Goal: Task Accomplishment & Management: Use online tool/utility

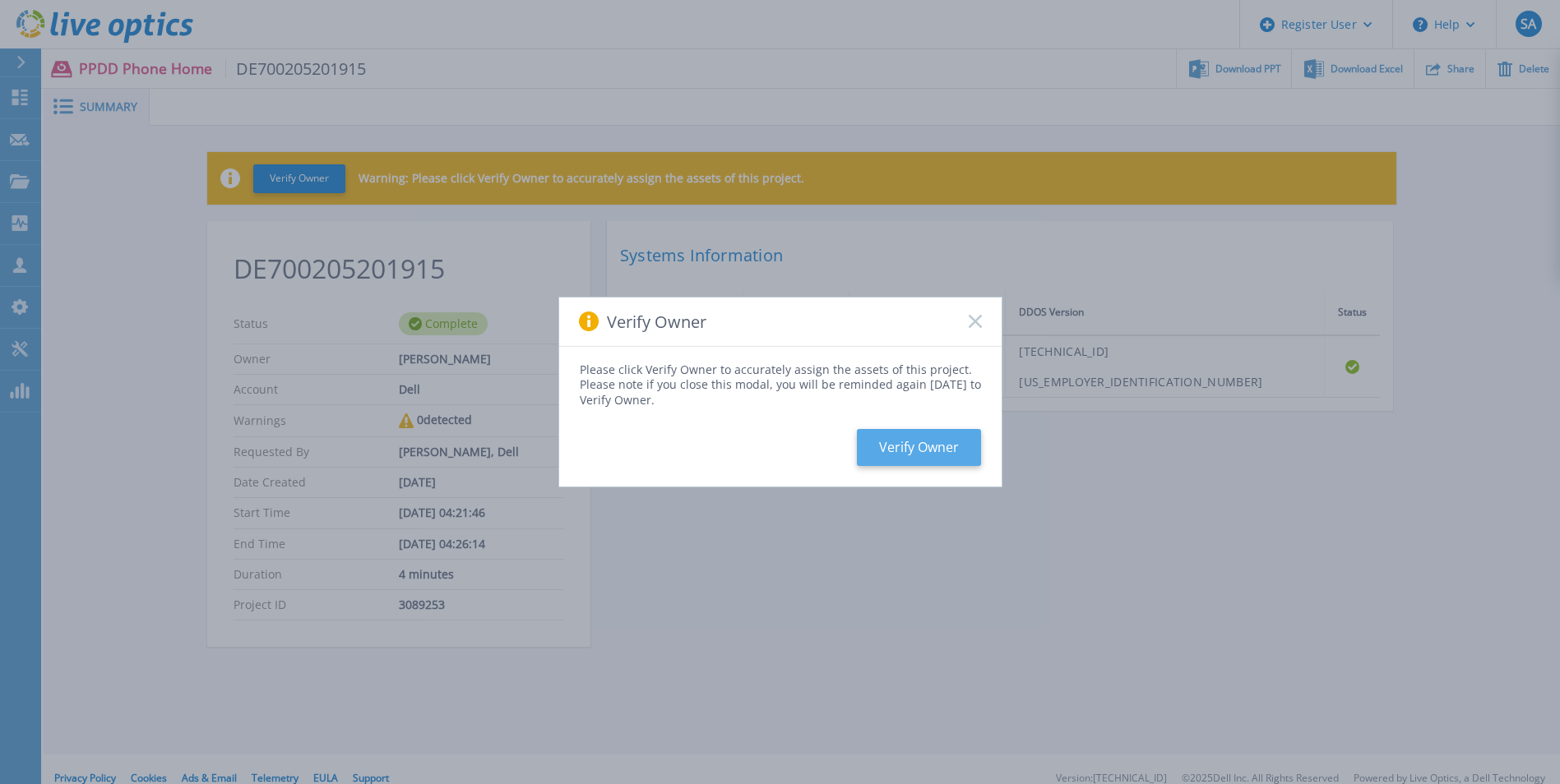
click at [929, 442] on button "Verify Owner" at bounding box center [919, 448] width 124 height 37
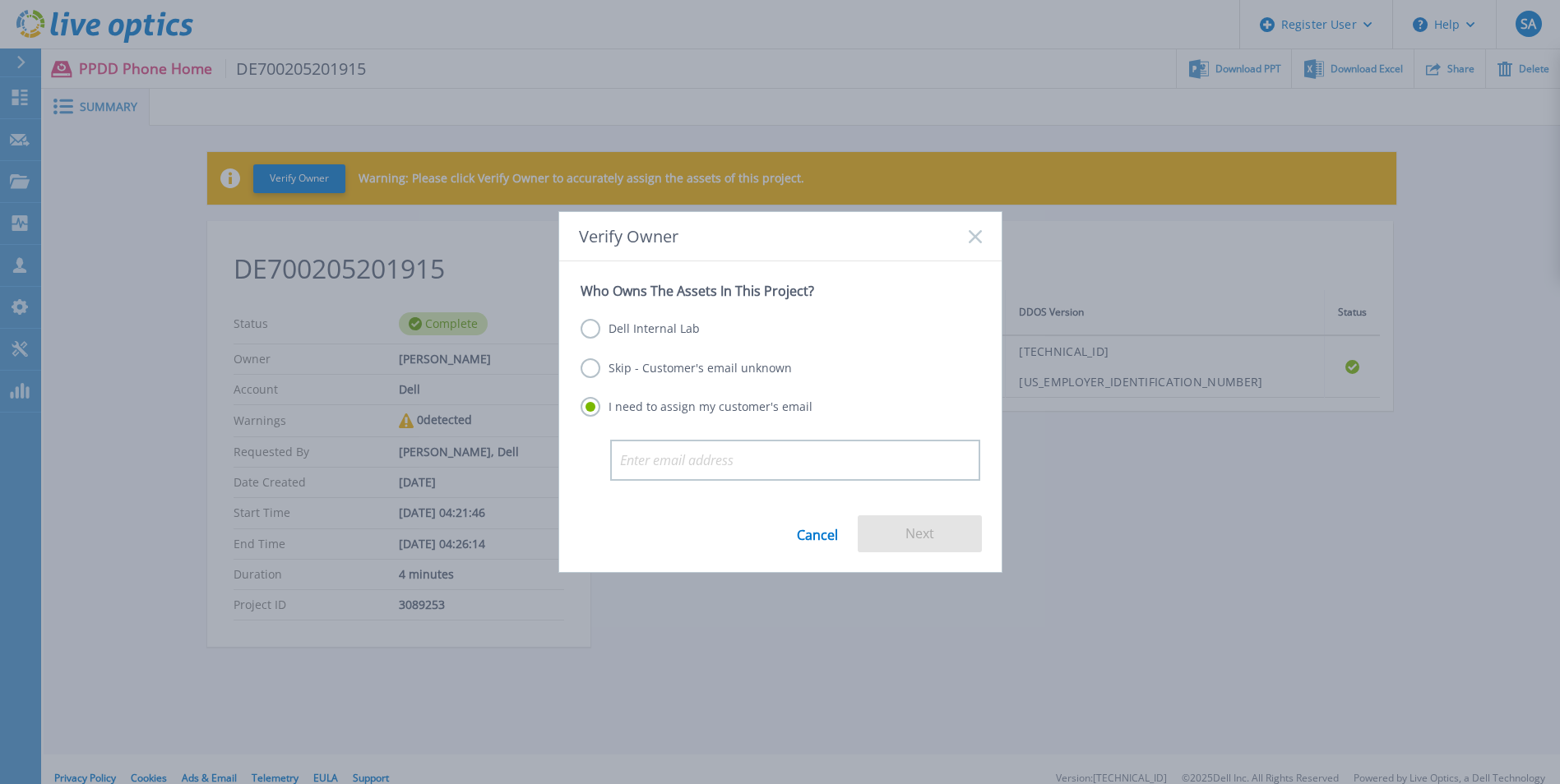
click at [640, 358] on label "Skip - Customer's email unknown" at bounding box center [686, 368] width 211 height 20
click at [0, 0] on input "Skip - Customer's email unknown" at bounding box center [0, 0] width 0 height 0
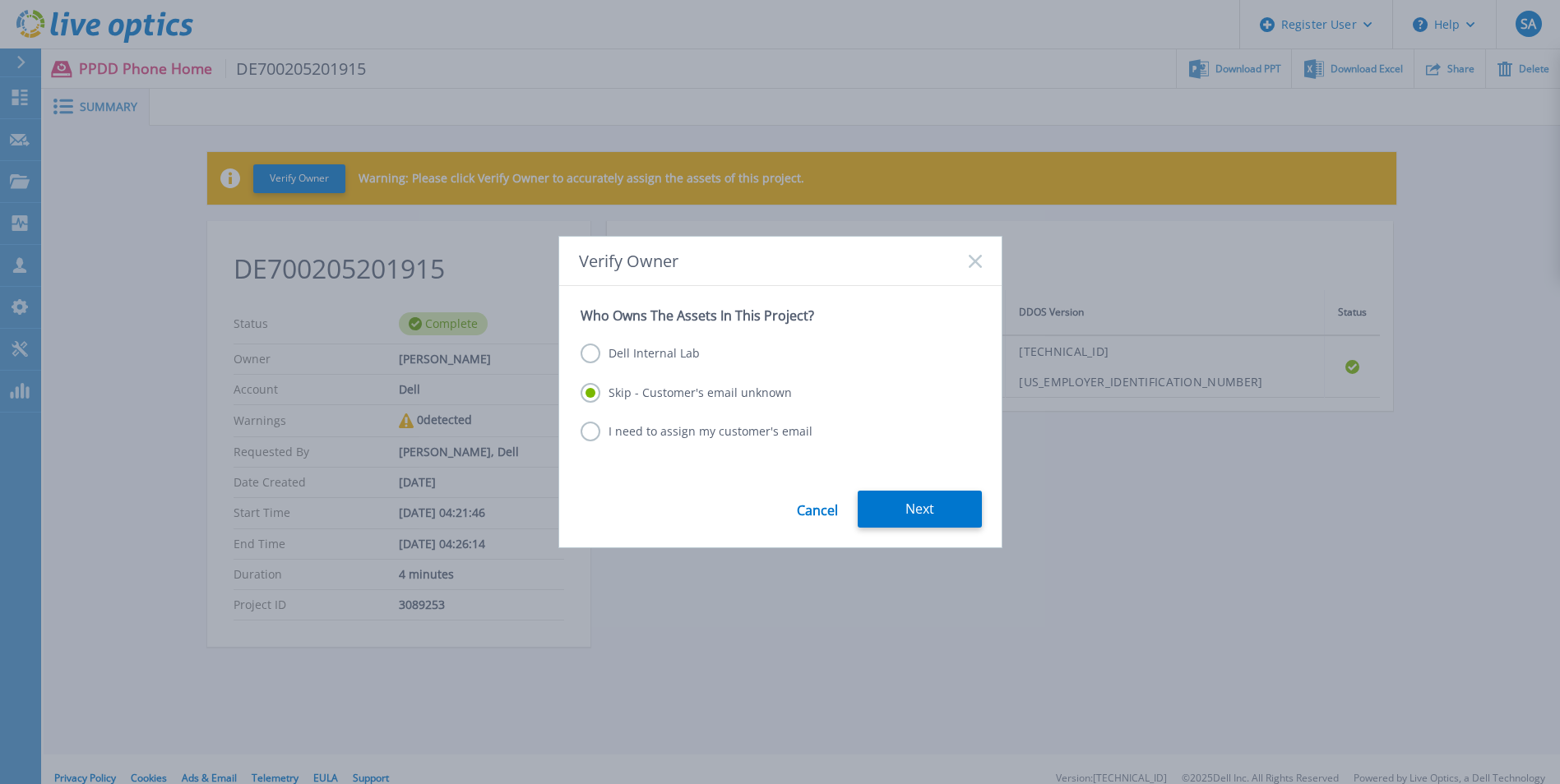
click at [640, 346] on label "Dell Internal Lab" at bounding box center [640, 353] width 120 height 20
click at [0, 0] on input "Dell Internal Lab" at bounding box center [0, 0] width 0 height 0
click at [908, 498] on button "Save" at bounding box center [920, 509] width 124 height 37
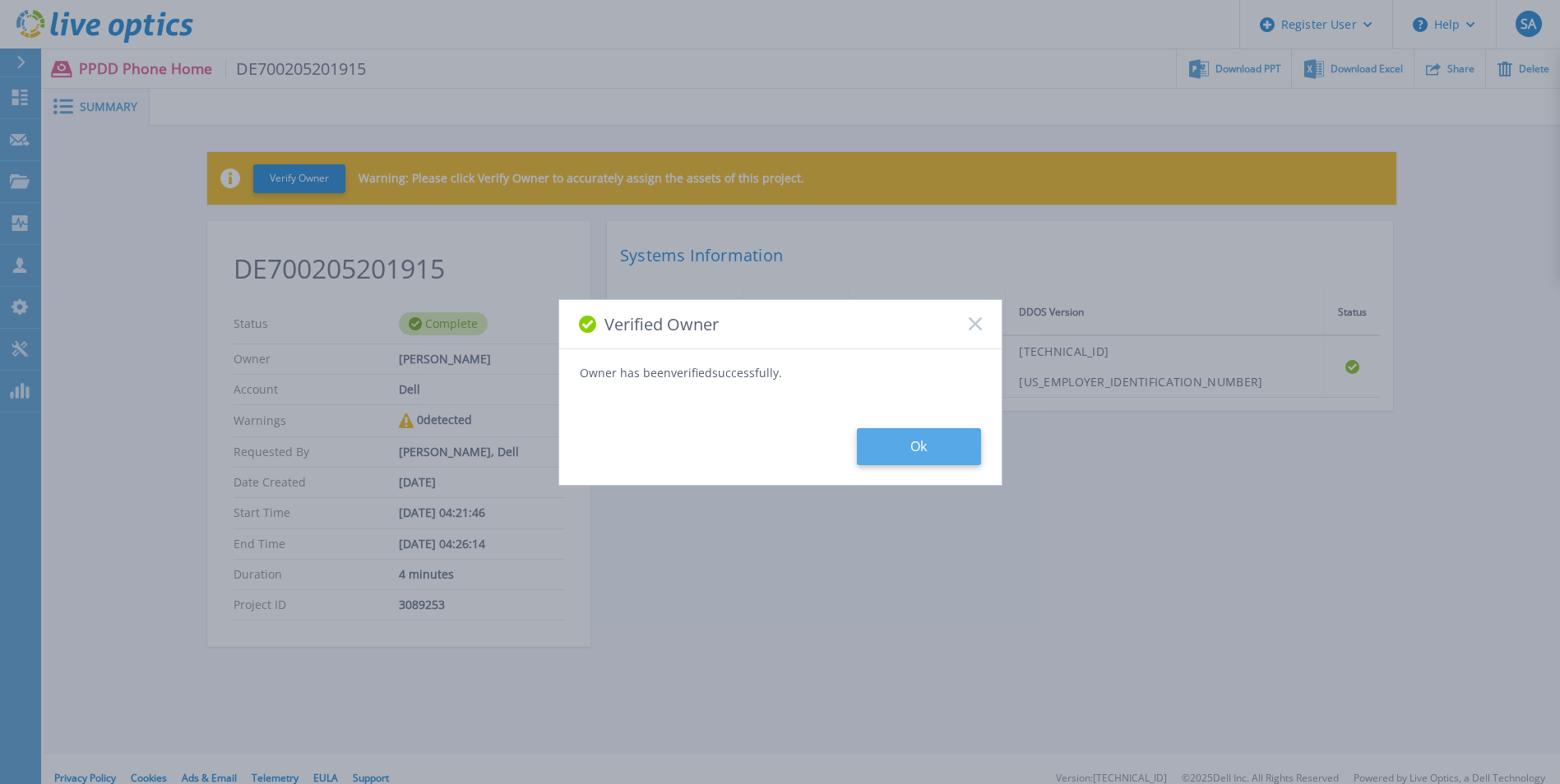
click at [940, 455] on button "Ok" at bounding box center [919, 447] width 124 height 37
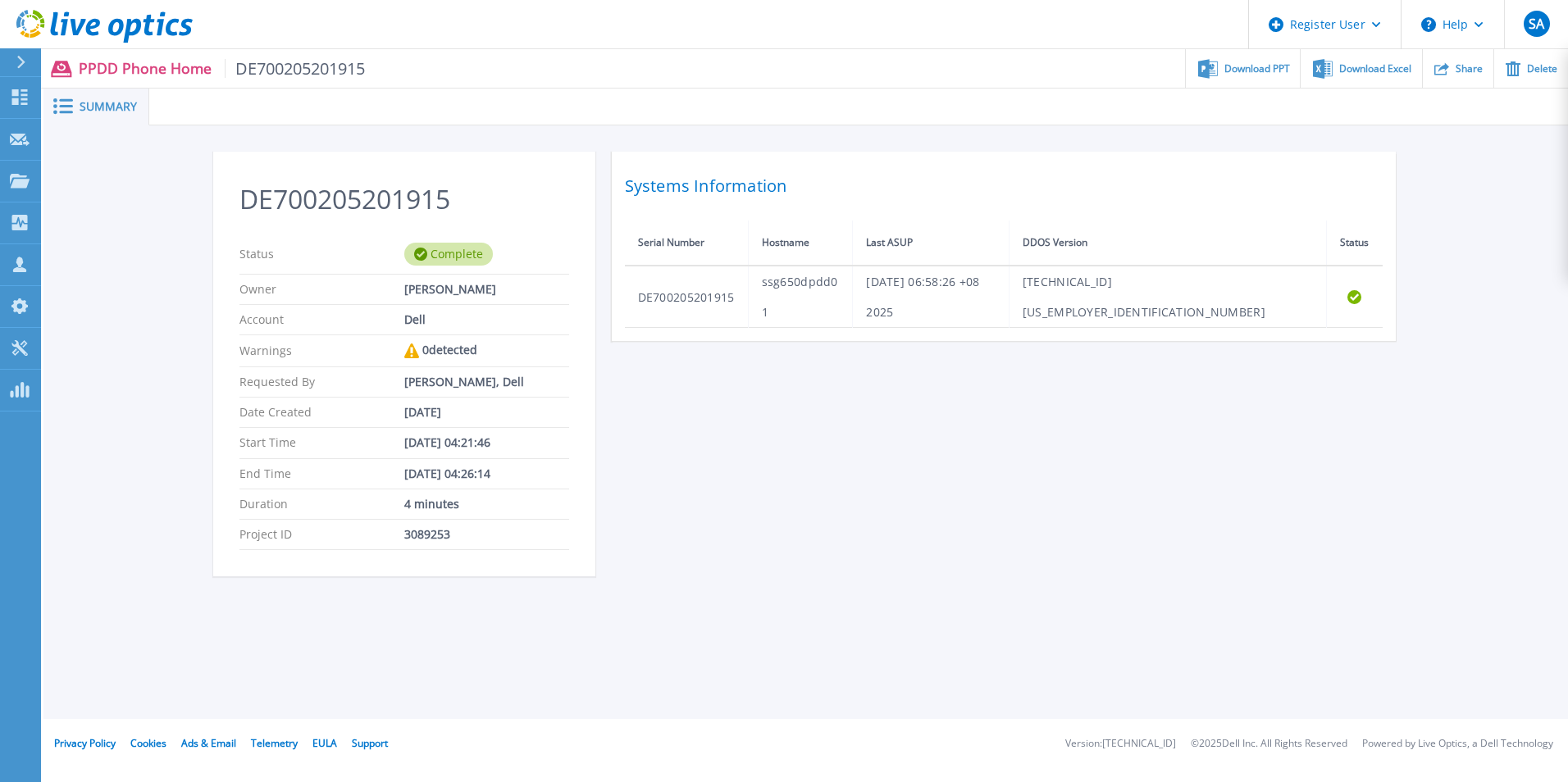
click at [1214, 71] on icon at bounding box center [1208, 69] width 20 height 20
